Goal: Transaction & Acquisition: Purchase product/service

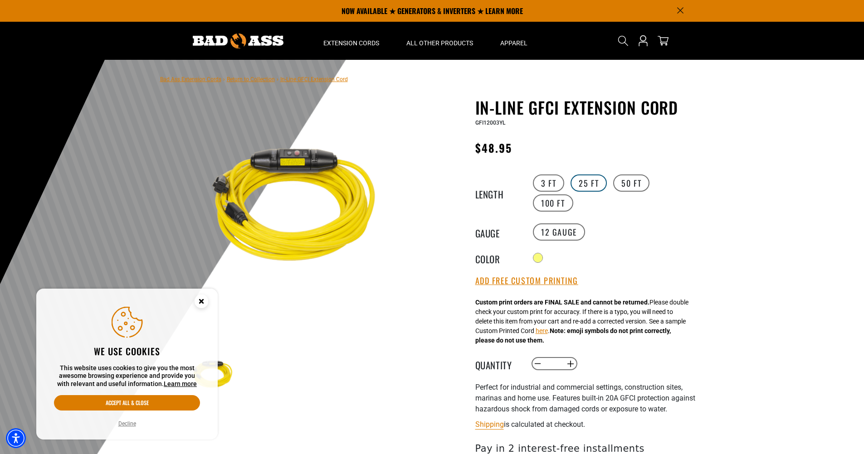
click at [578, 178] on label "25 FT" at bounding box center [589, 183] width 36 height 17
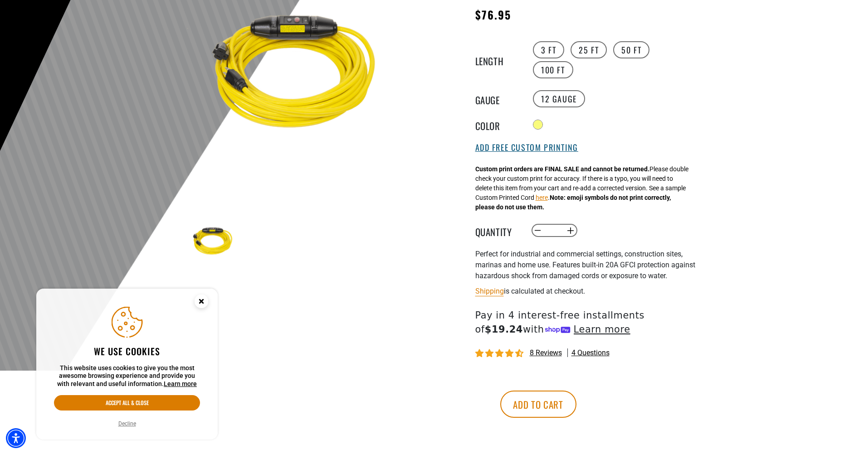
scroll to position [136, 0]
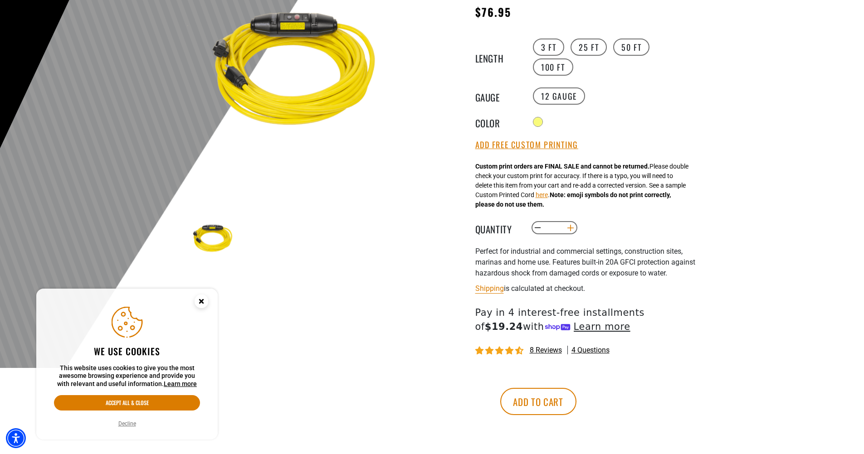
click at [570, 229] on button "Increase quantity for In-Line GFCI Extension Cord" at bounding box center [570, 227] width 14 height 15
type input "*"
click at [657, 209] on div "Custom print orders are FINAL SALE and cannot be returned. Please double check …" at bounding box center [581, 186] width 213 height 48
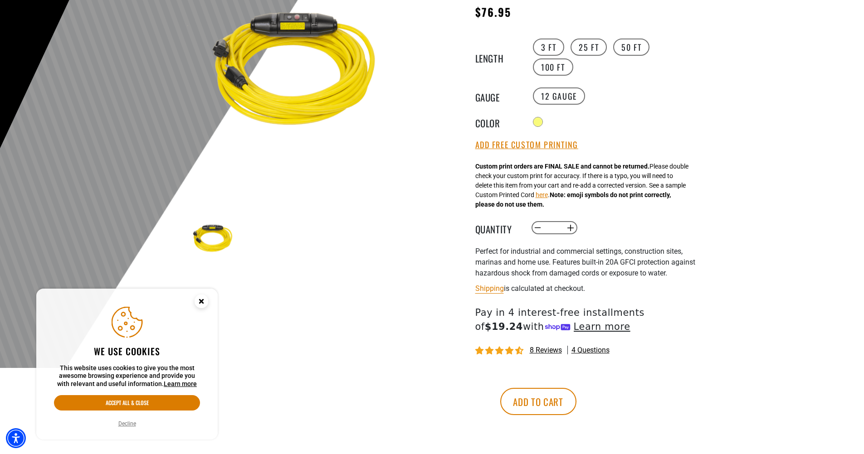
click at [197, 302] on circle "Close this option" at bounding box center [202, 302] width 14 height 14
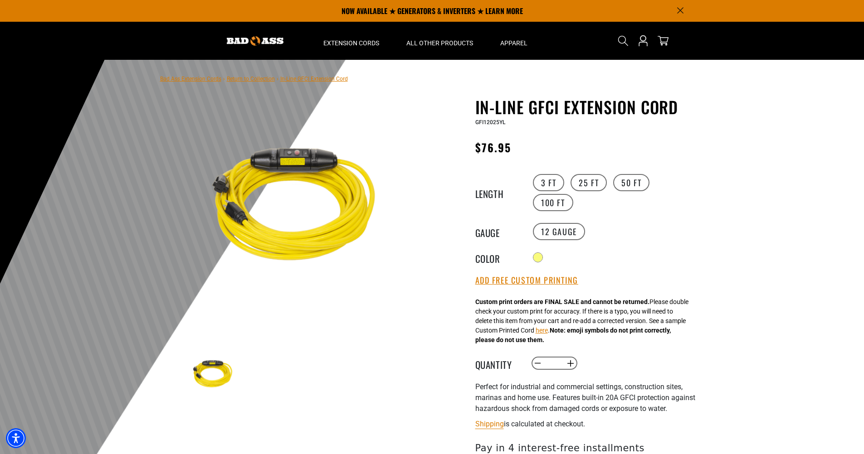
scroll to position [0, 0]
click at [258, 78] on link "Return to Collection" at bounding box center [251, 79] width 48 height 6
click at [209, 79] on link "Bad Ass Extension Cords" at bounding box center [190, 79] width 61 height 6
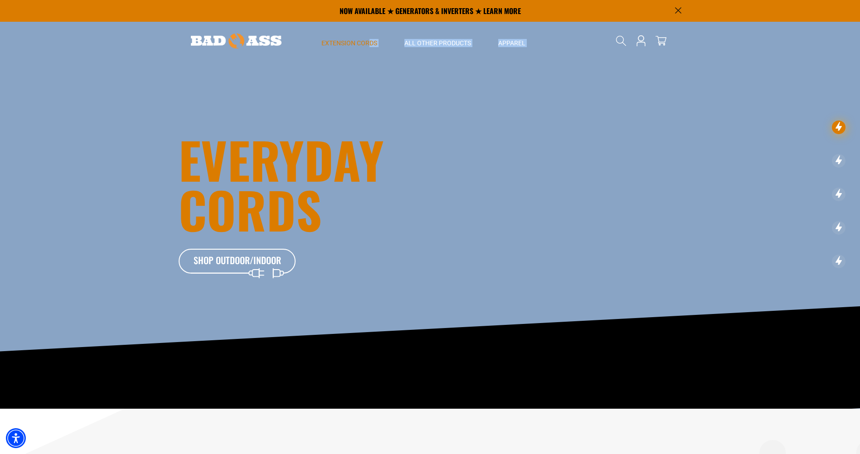
drag, startPoint x: 371, startPoint y: 43, endPoint x: 362, endPoint y: 303, distance: 260.4
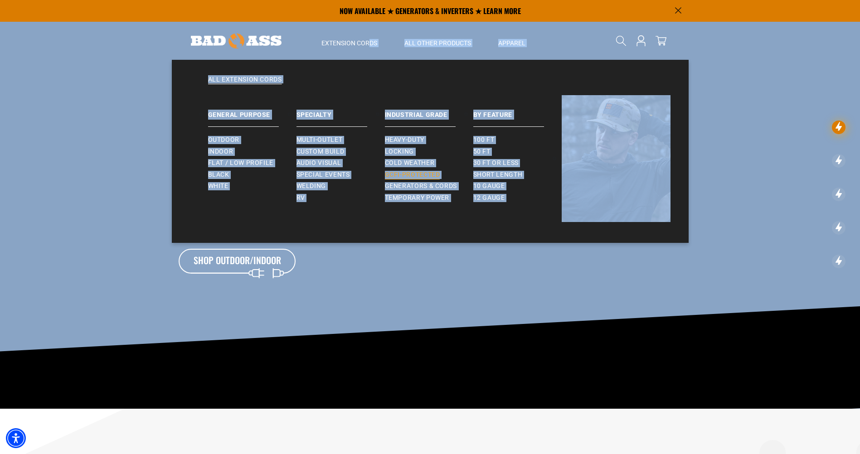
click at [410, 175] on span "GCFI-Protected" at bounding box center [412, 175] width 55 height 8
